Goal: Information Seeking & Learning: Check status

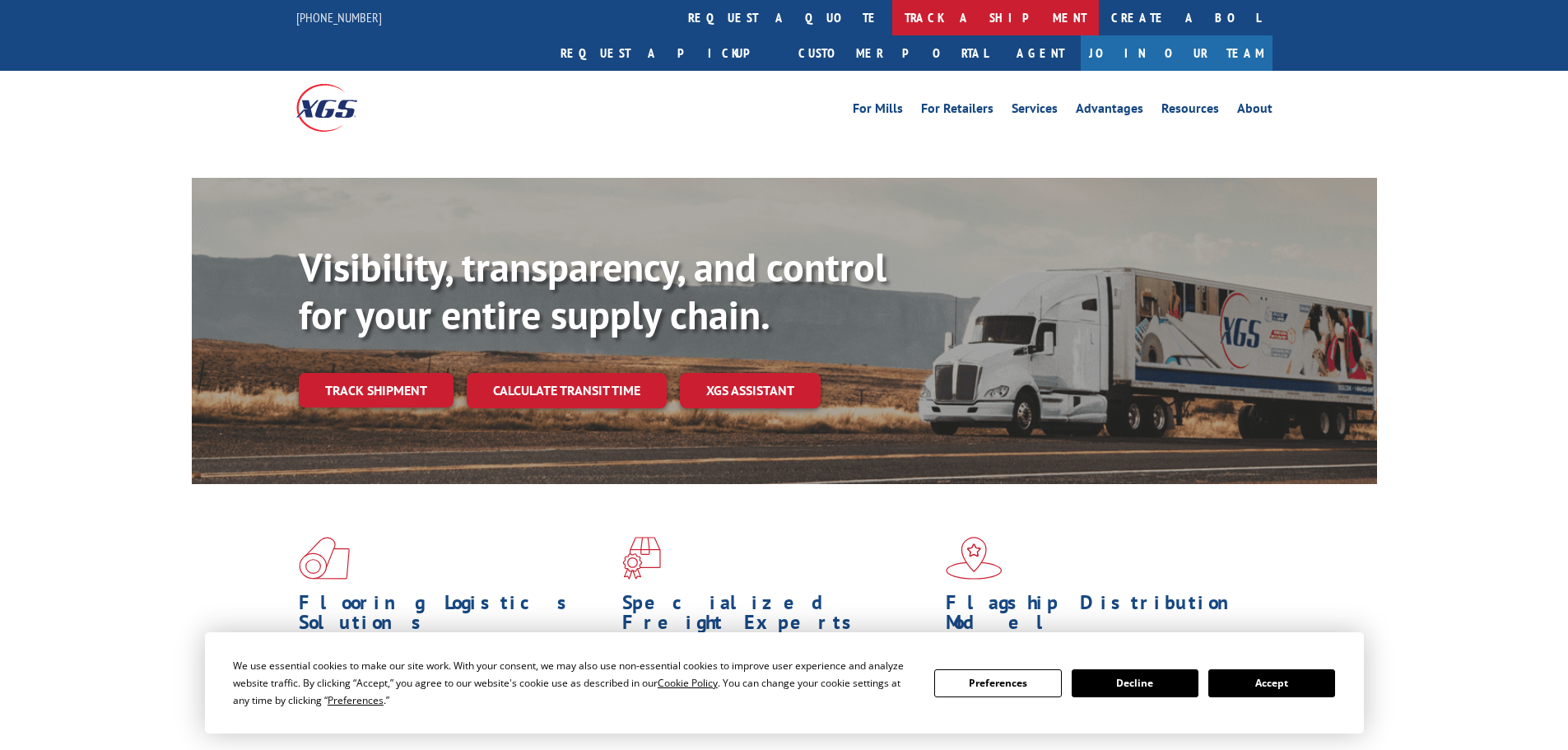
click at [893, 17] on link "track a shipment" at bounding box center [995, 17] width 206 height 35
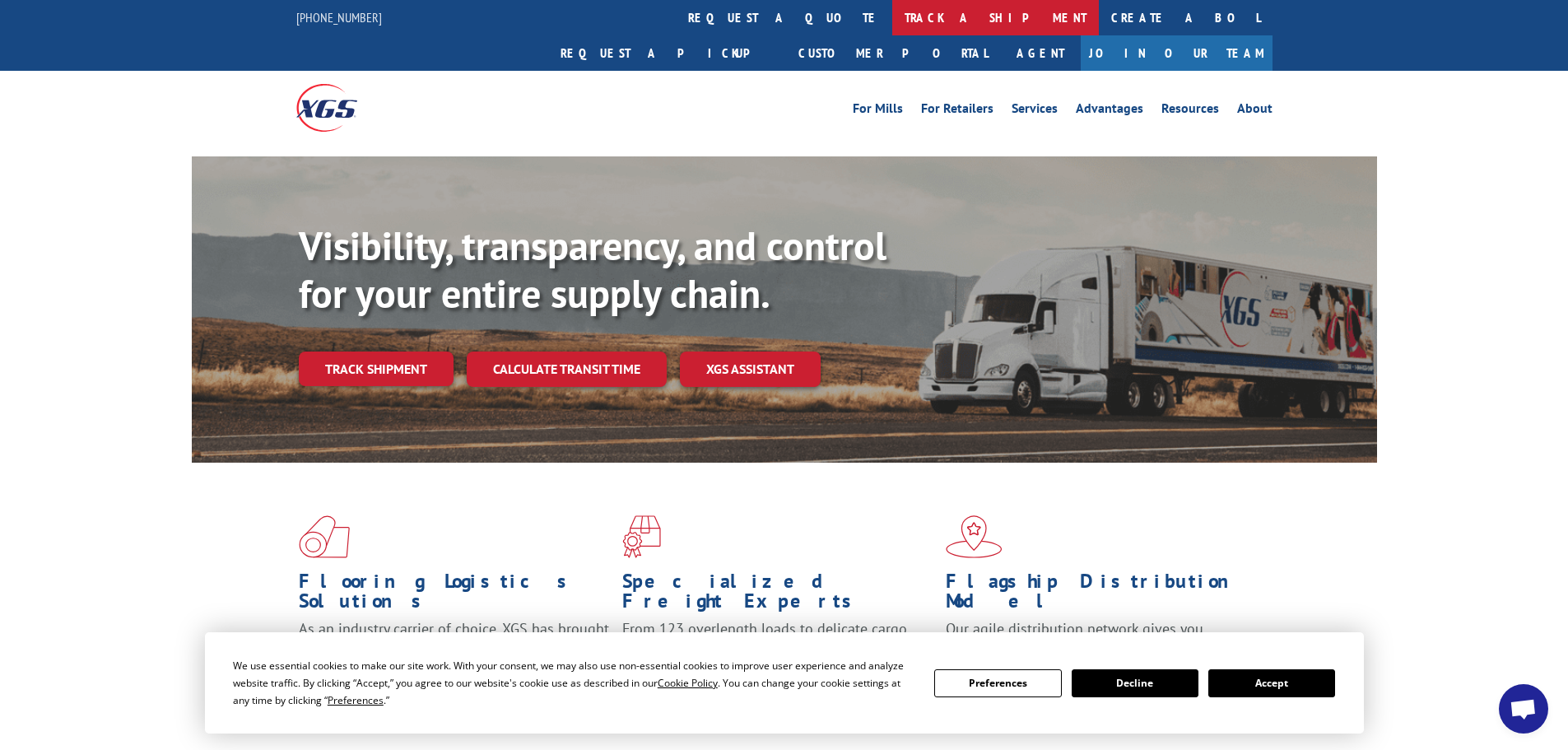
click at [893, 24] on link "track a shipment" at bounding box center [995, 17] width 206 height 35
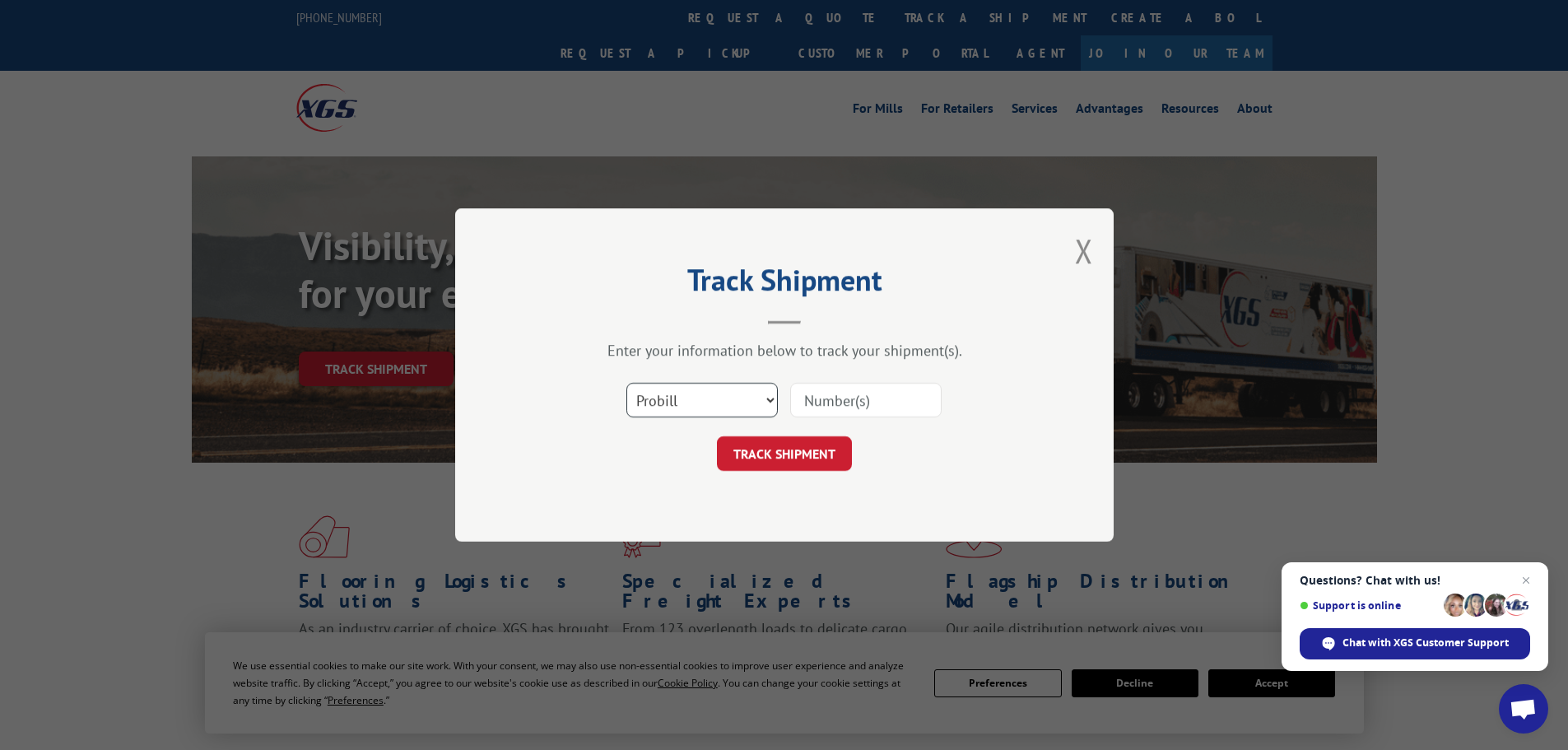
drag, startPoint x: 678, startPoint y: 398, endPoint x: 678, endPoint y: 409, distance: 11.0
click at [678, 398] on select "Select category... Probill BOL PO" at bounding box center [702, 400] width 151 height 34
select select "po"
click at [627, 383] on select "Select category... Probill BOL PO" at bounding box center [702, 400] width 151 height 34
paste input "78534494"
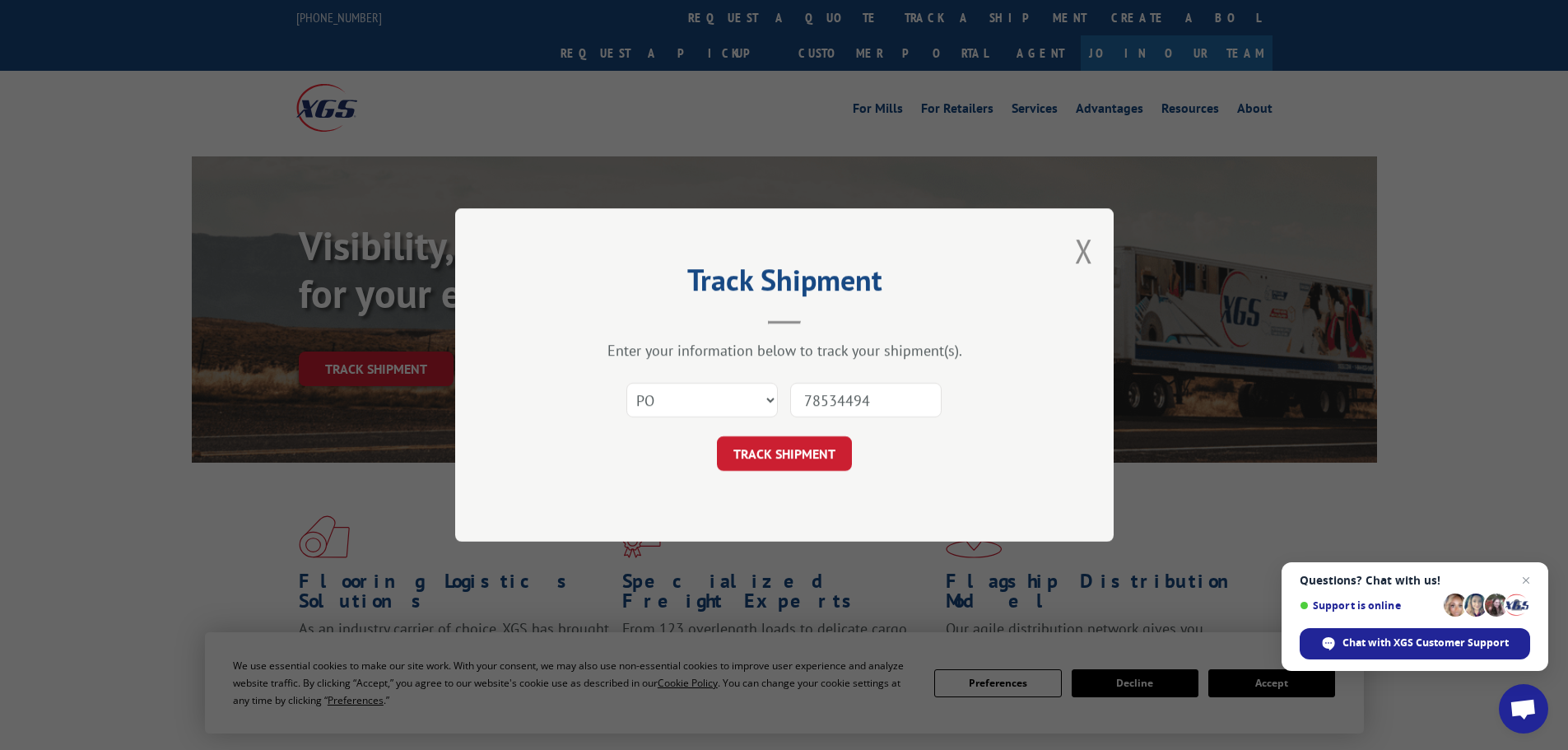
type input "78534494"
click at [813, 472] on div "Track Shipment Enter your information below to track your shipment(s). Select c…" at bounding box center [784, 375] width 658 height 333
click at [816, 453] on button "TRACK SHIPMENT" at bounding box center [784, 454] width 135 height 34
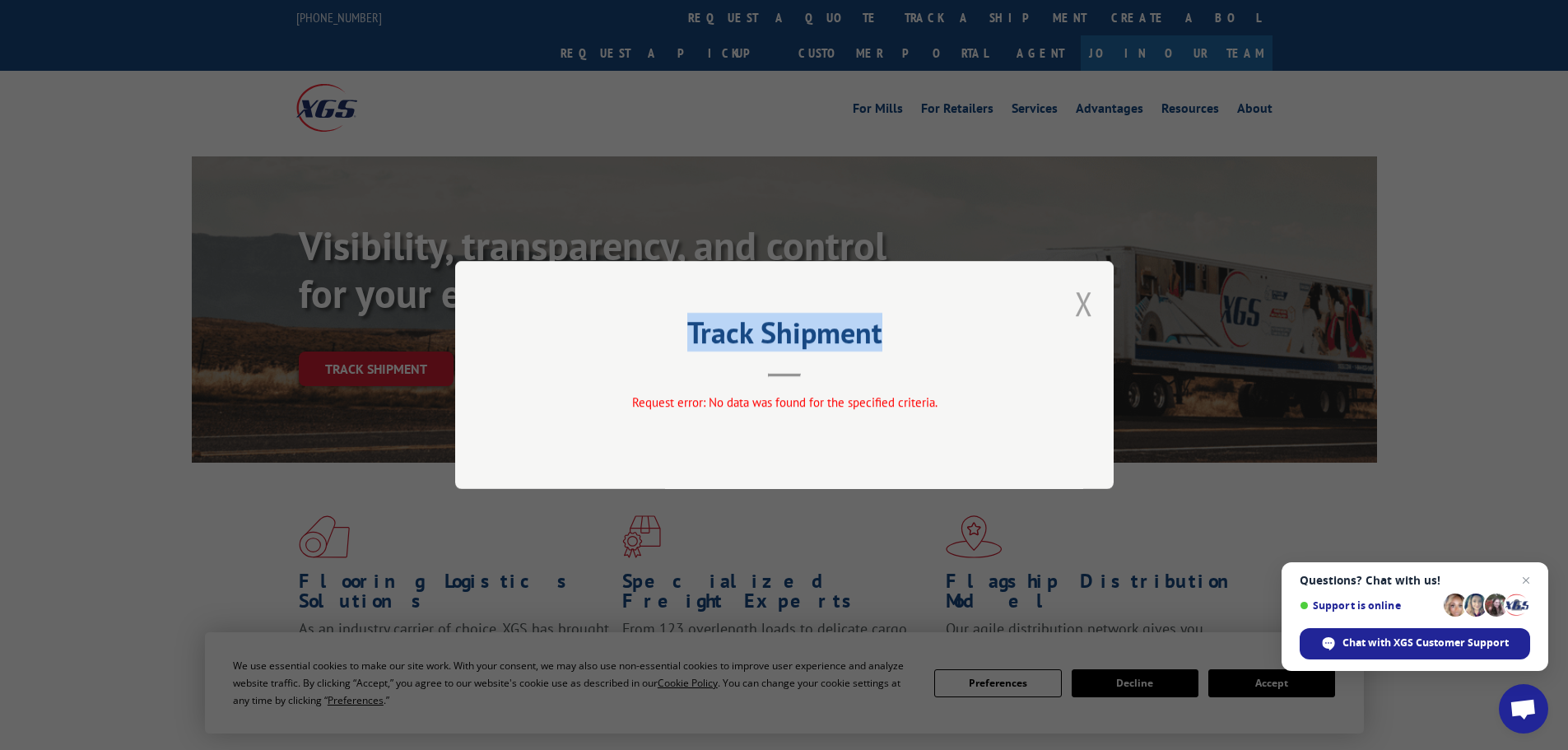
drag, startPoint x: 1066, startPoint y: 293, endPoint x: 1090, endPoint y: 304, distance: 26.4
click at [1090, 304] on div "Track Shipment Request error: No data was found for the specified criteria." at bounding box center [784, 375] width 658 height 228
click at [1090, 304] on button "Close modal" at bounding box center [1084, 303] width 18 height 43
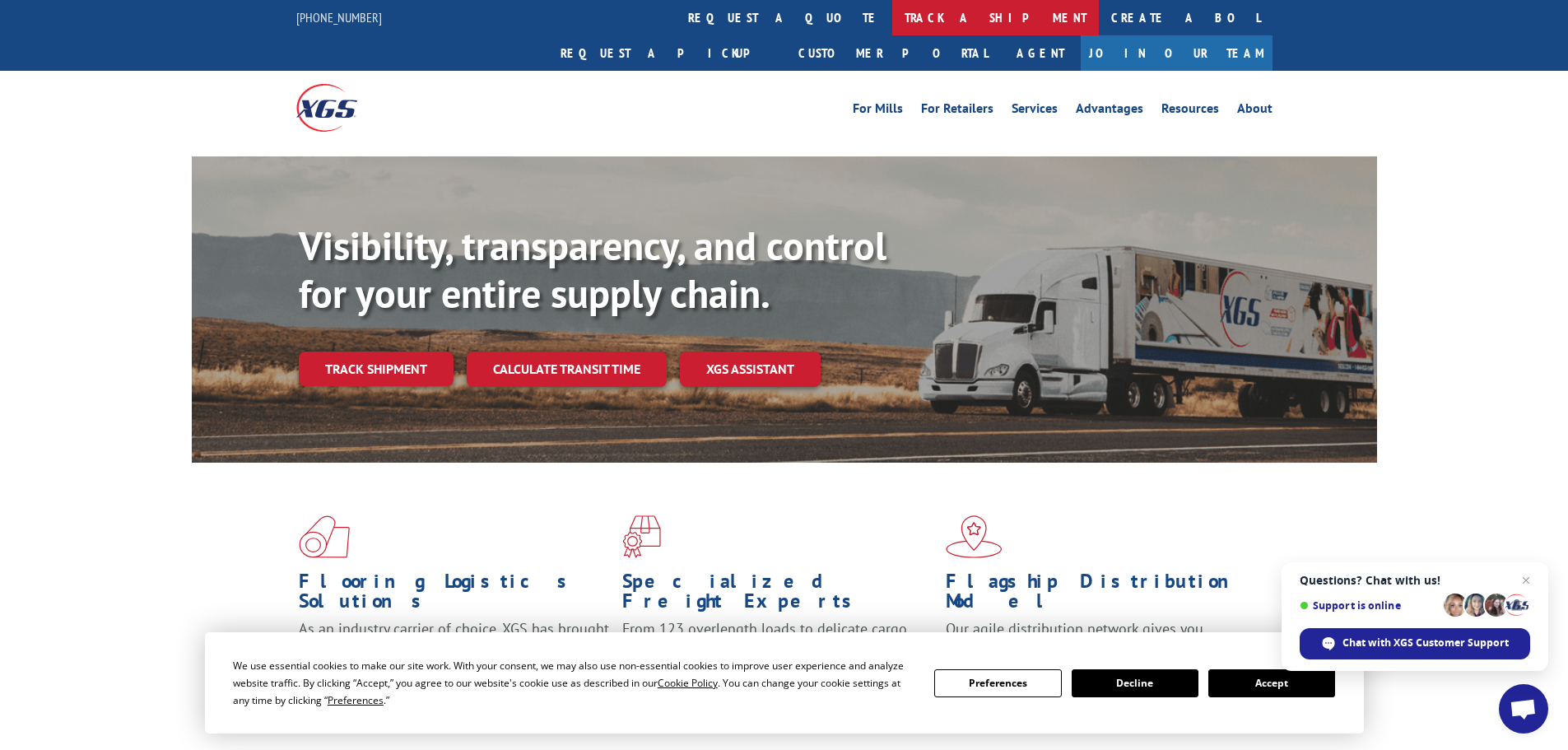
click at [893, 15] on link "track a shipment" at bounding box center [995, 17] width 206 height 35
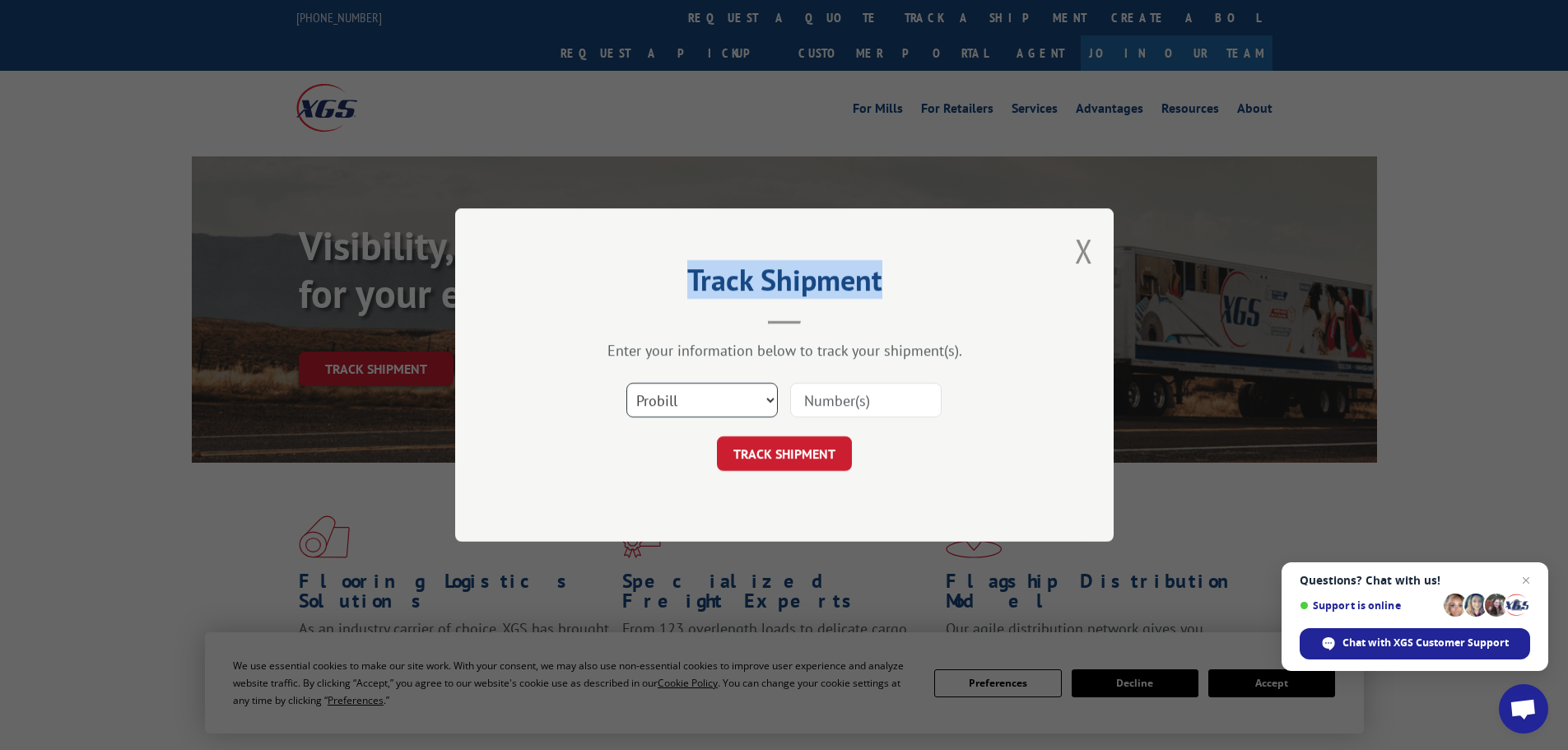
drag, startPoint x: 711, startPoint y: 395, endPoint x: 703, endPoint y: 417, distance: 23.4
click at [707, 408] on select "Select category... Probill BOL PO" at bounding box center [702, 400] width 151 height 34
select select "bol"
click at [627, 383] on select "Select category... Probill BOL PO" at bounding box center [702, 400] width 151 height 34
paste input "110042681"
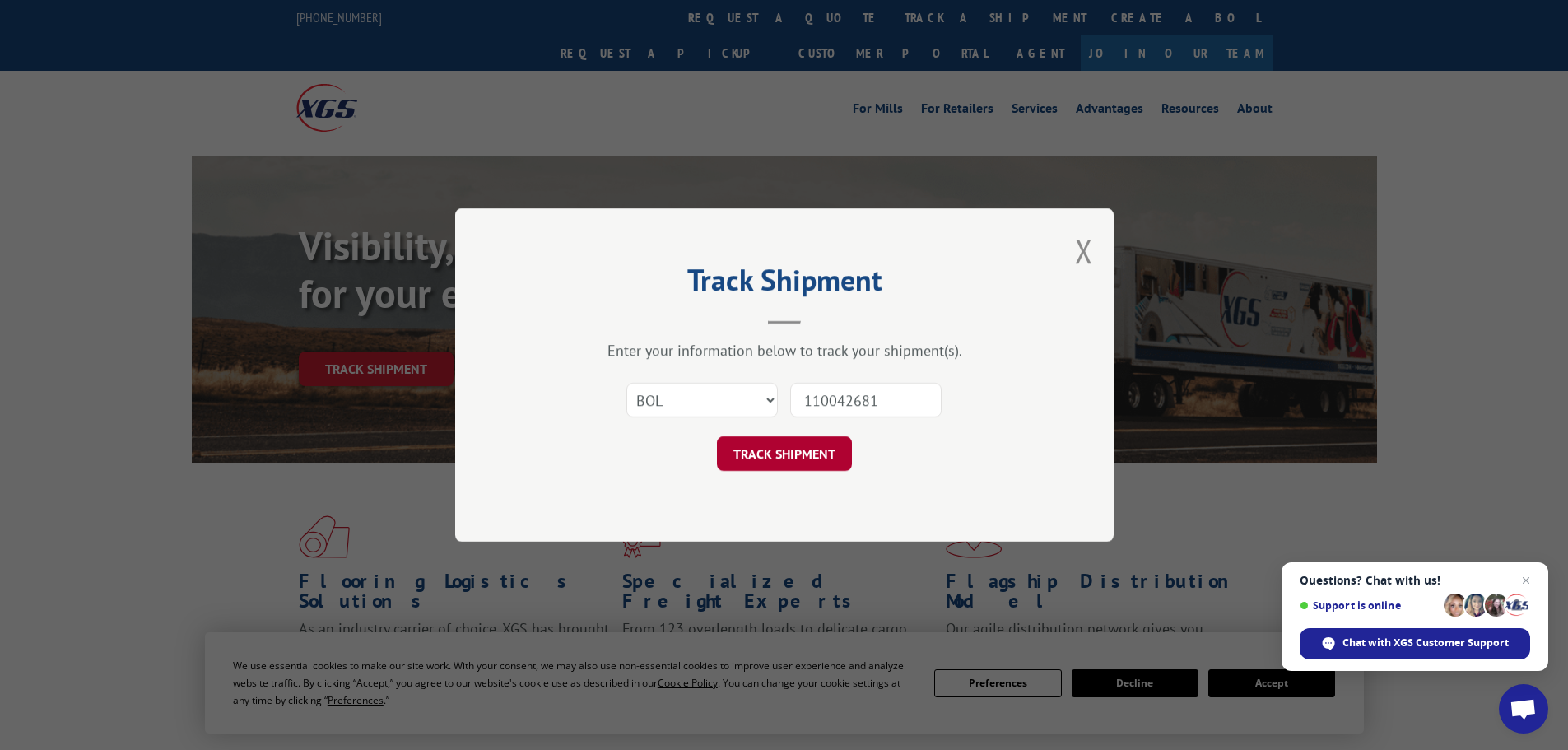
type input "110042681"
click at [821, 456] on button "TRACK SHIPMENT" at bounding box center [784, 454] width 135 height 34
